Goal: Task Accomplishment & Management: Use online tool/utility

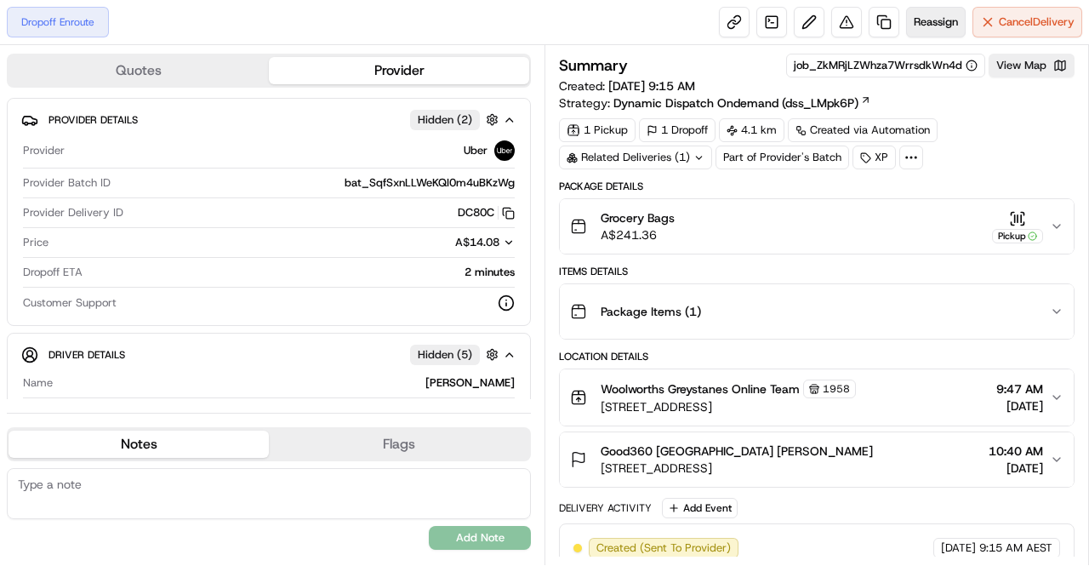
click at [939, 18] on span "Reassign" at bounding box center [936, 21] width 44 height 15
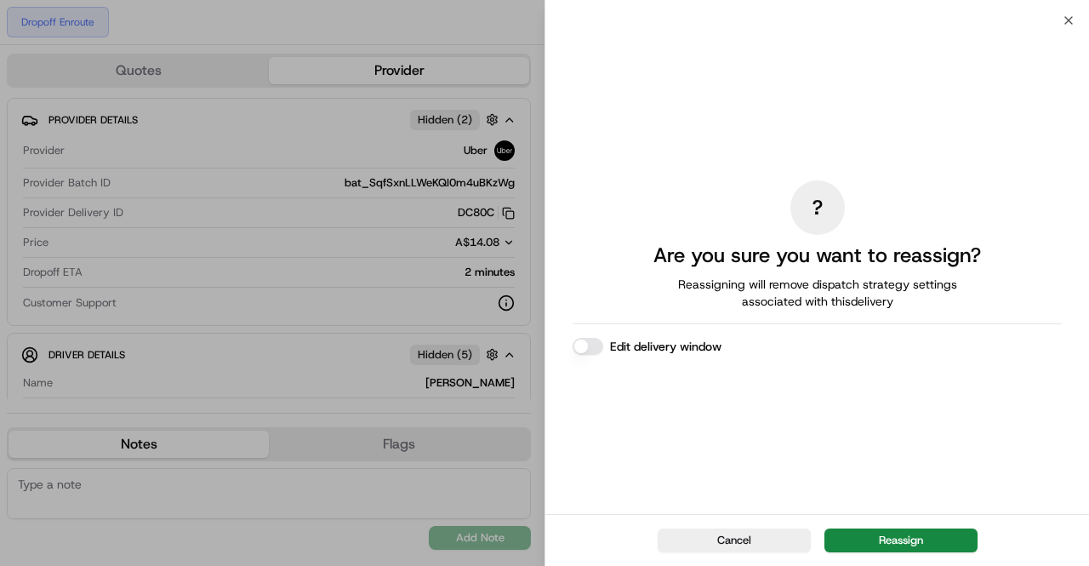
click at [888, 514] on div "? Are you sure you want to reassign? Reassigning will remove dispatch strategy …" at bounding box center [817, 266] width 544 height 493
click at [881, 533] on button "Reassign" at bounding box center [900, 540] width 153 height 24
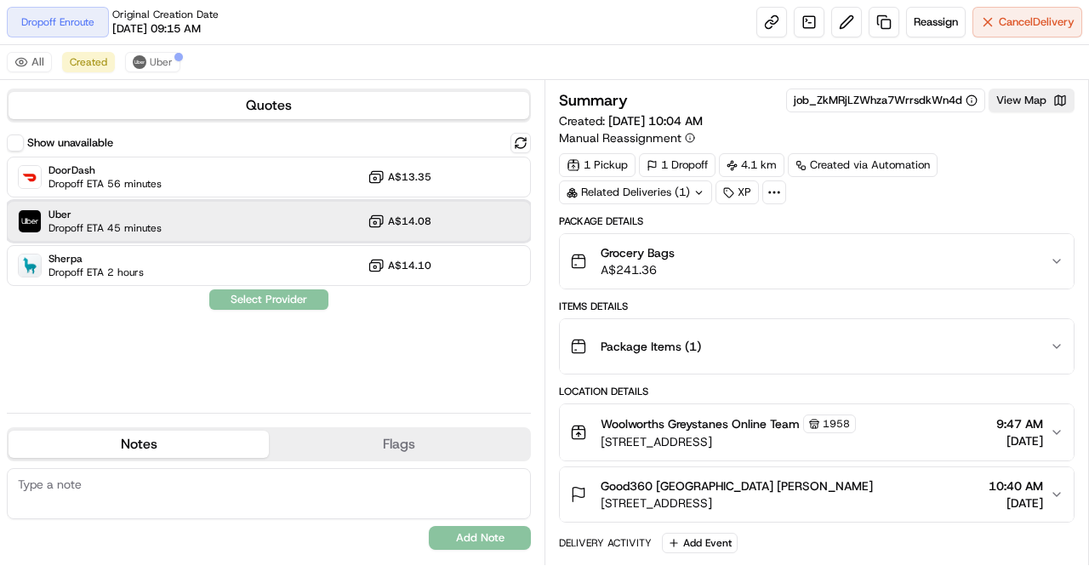
click at [158, 231] on span "Dropoff ETA 45 minutes" at bounding box center [104, 228] width 113 height 14
click at [230, 305] on button "Assign Provider" at bounding box center [268, 299] width 121 height 20
